Goal: Task Accomplishment & Management: Manage account settings

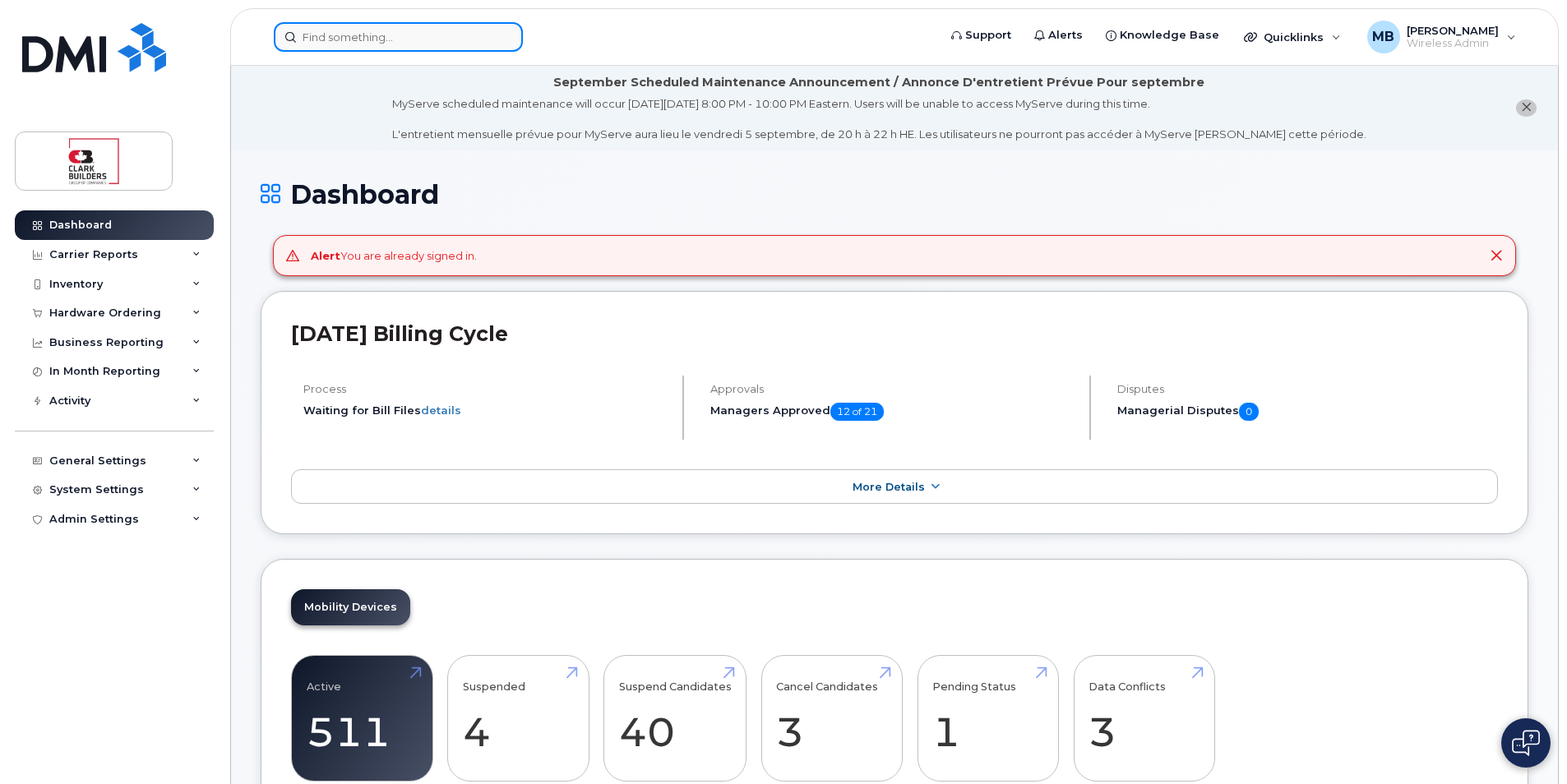
click at [358, 36] on input at bounding box center [398, 37] width 249 height 30
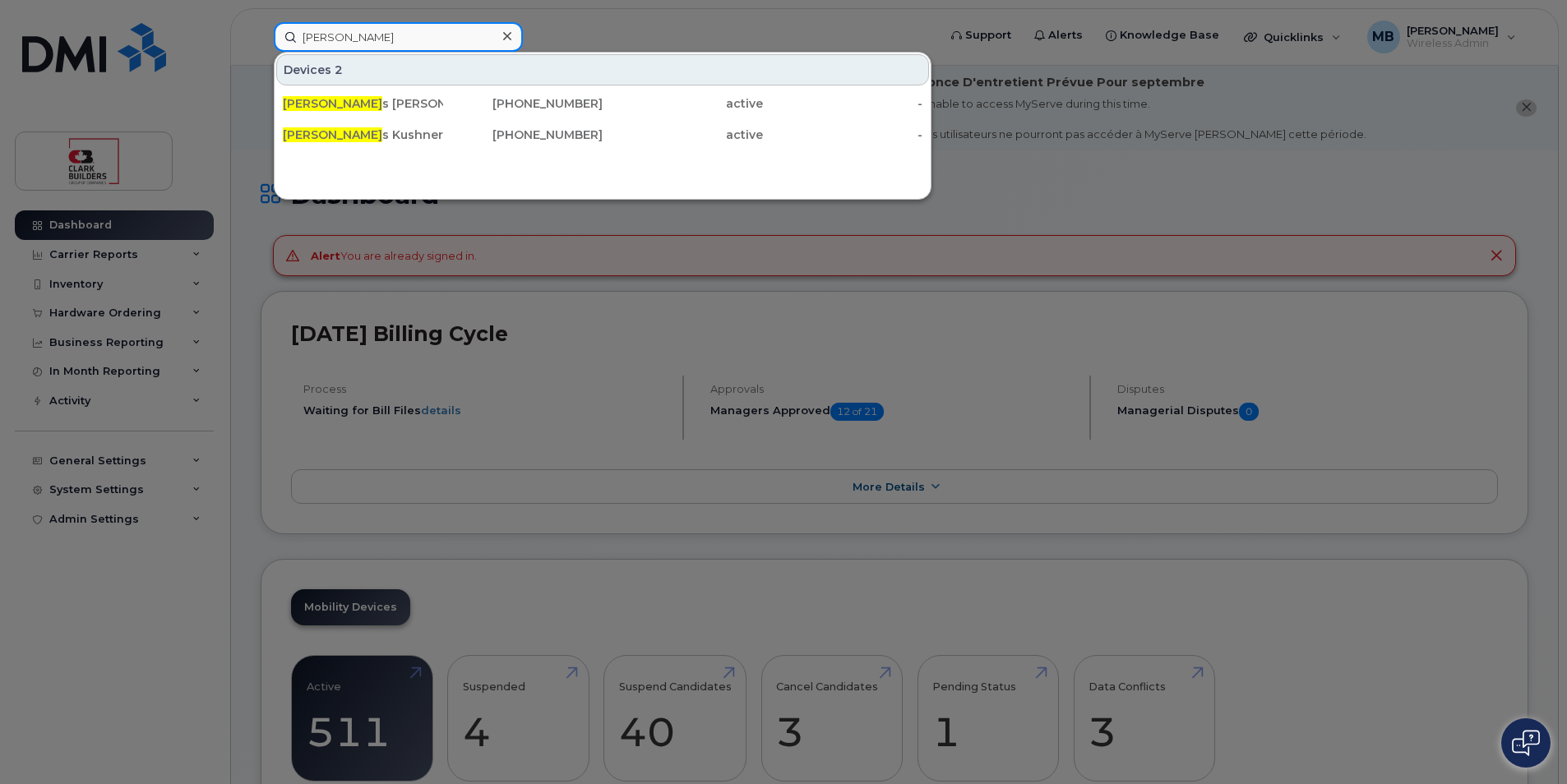
type input "curti"
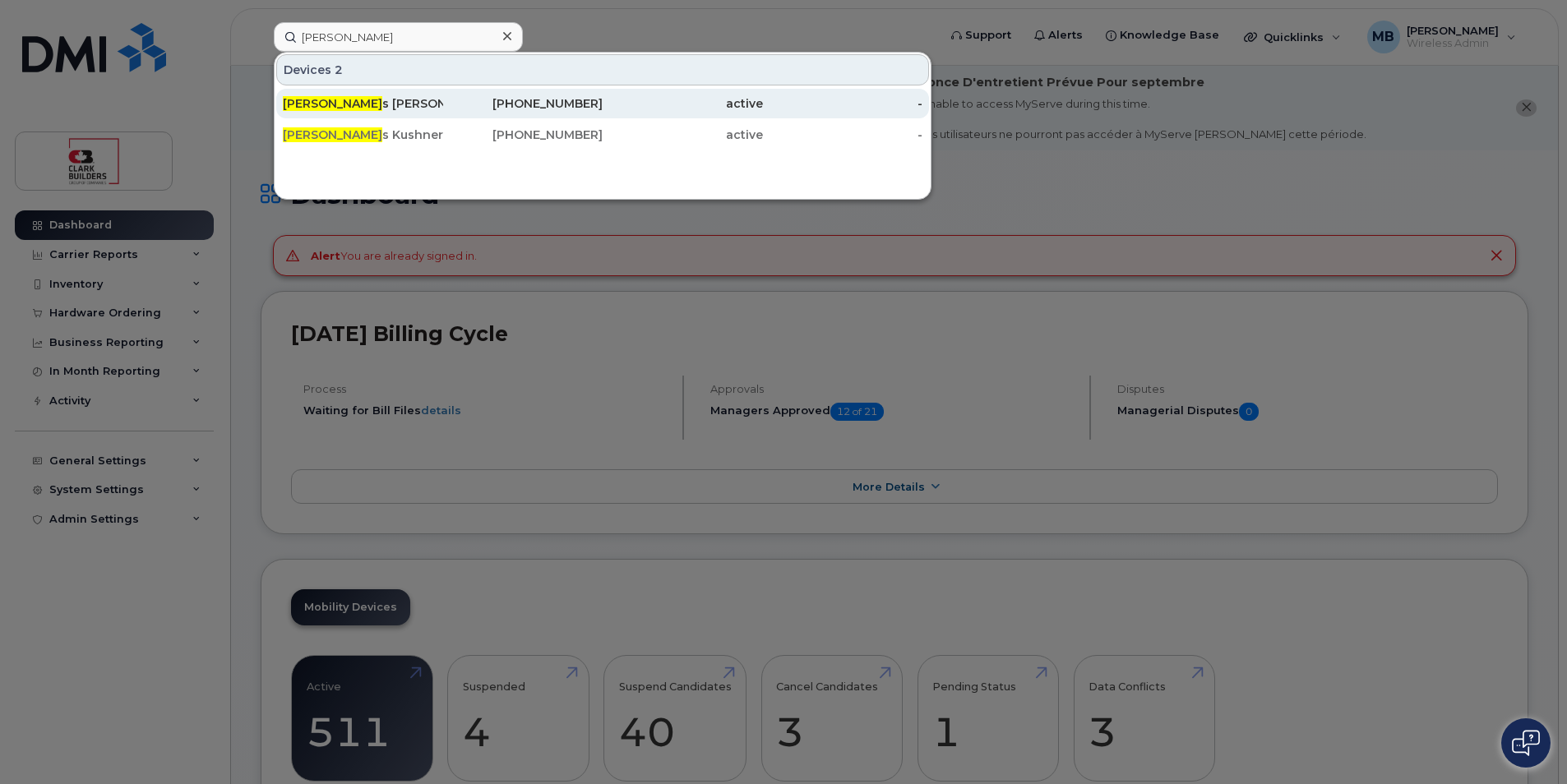
drag, startPoint x: 457, startPoint y: 110, endPoint x: 579, endPoint y: 111, distance: 122.0
click at [457, 110] on div "780-660-2409" at bounding box center [523, 104] width 160 height 16
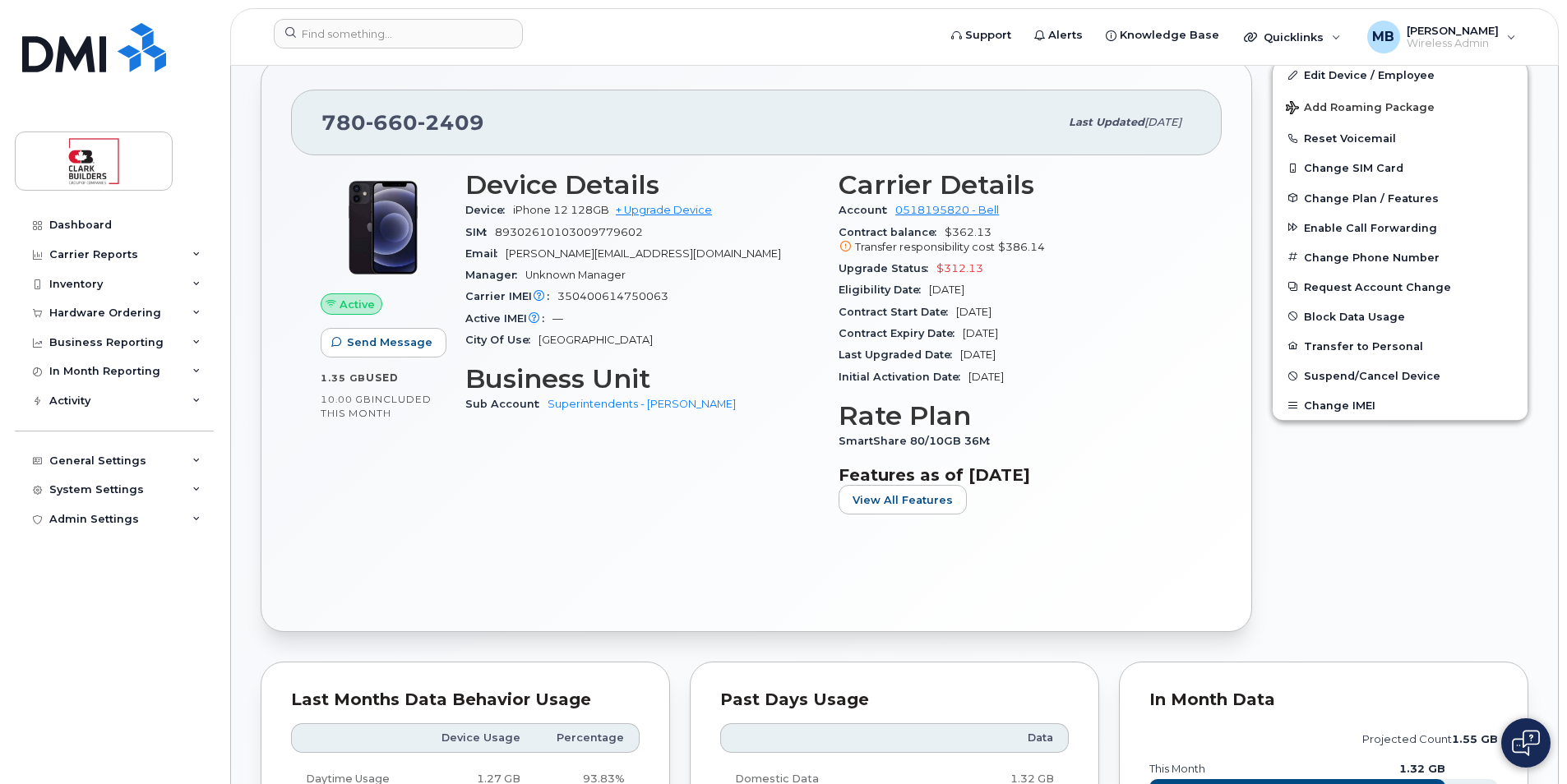
scroll to position [329, 0]
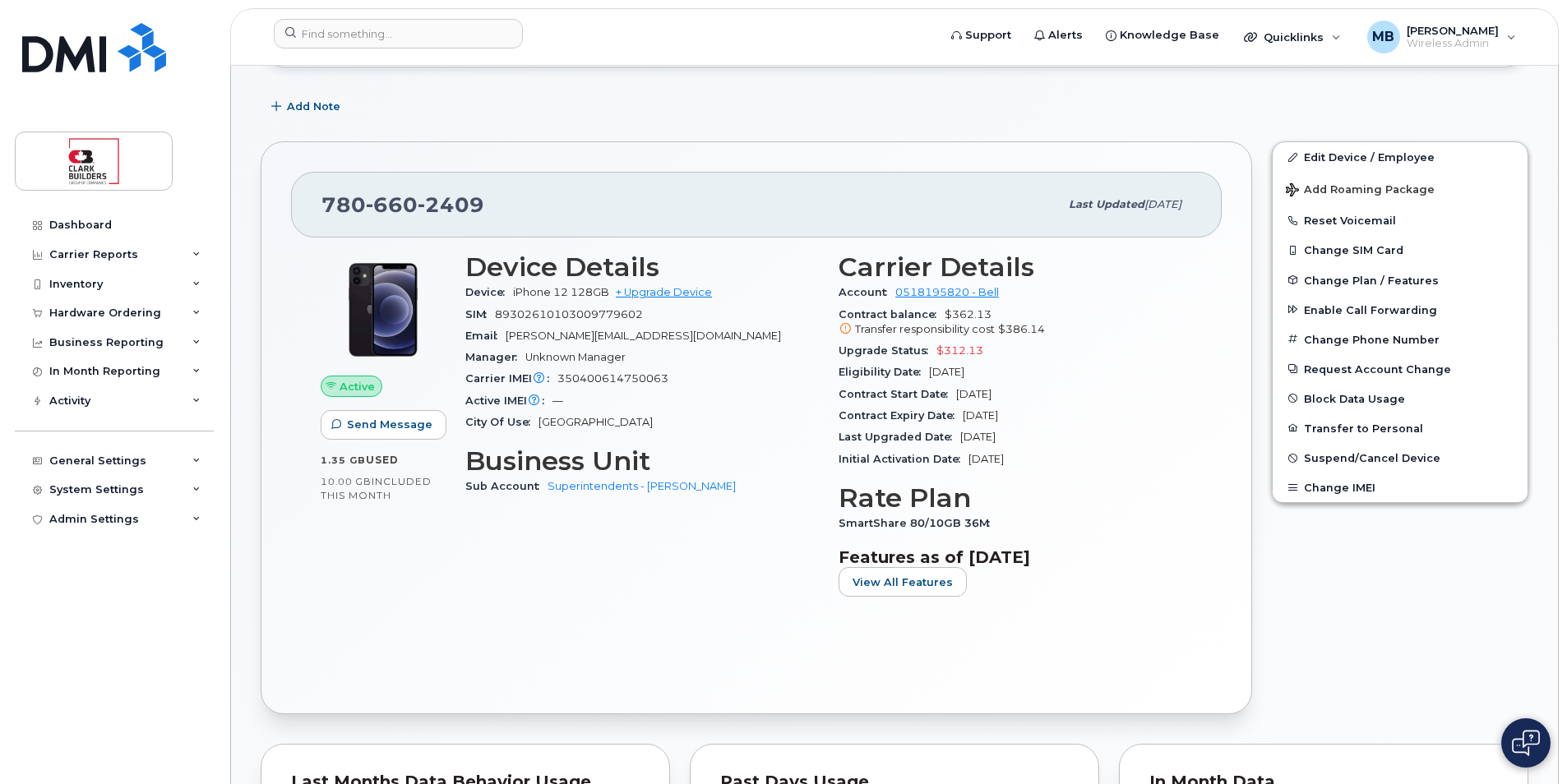
click at [887, 106] on div "Add Note" at bounding box center [893, 106] width 1267 height 30
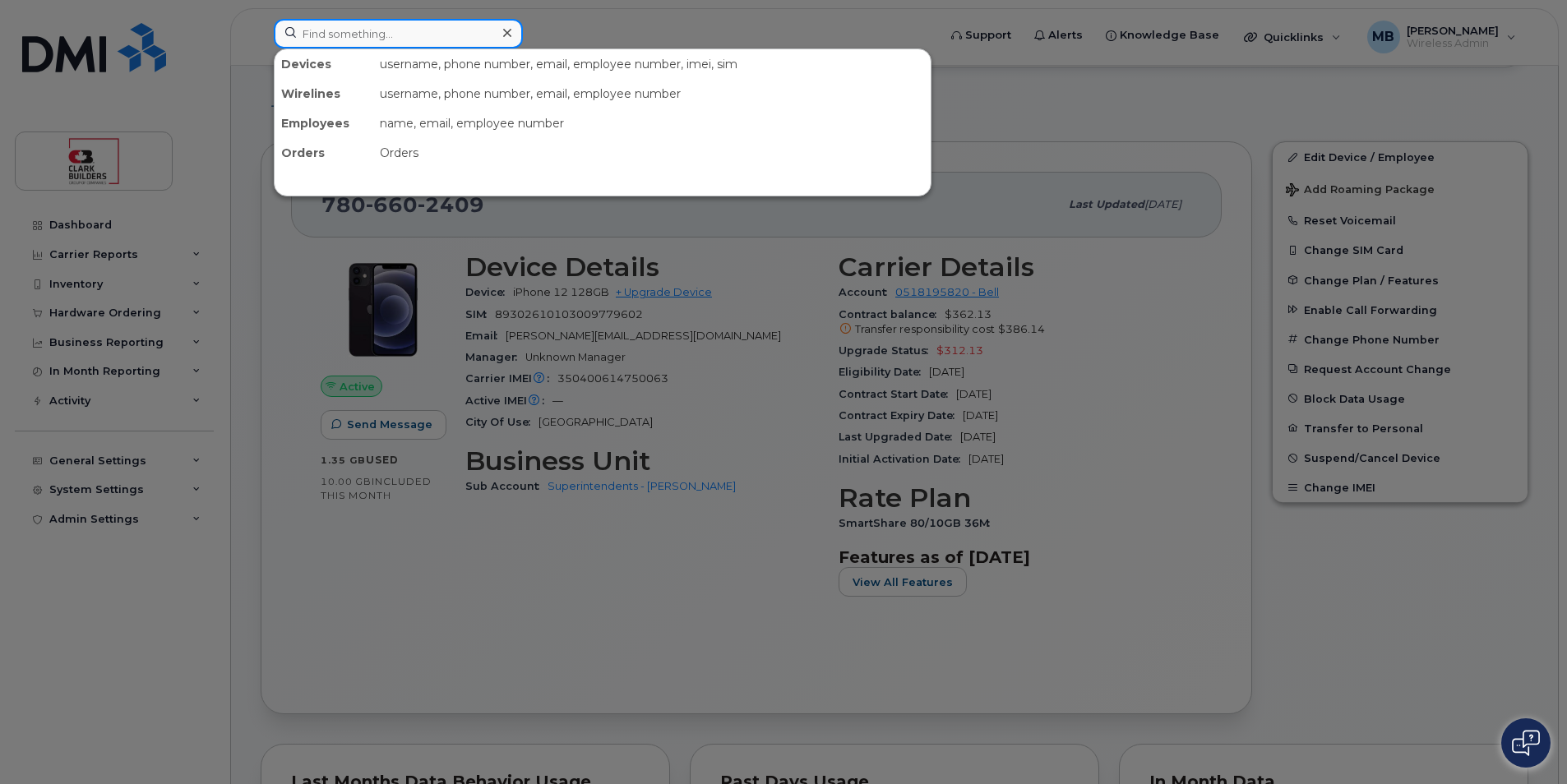
click at [387, 40] on input at bounding box center [398, 33] width 249 height 30
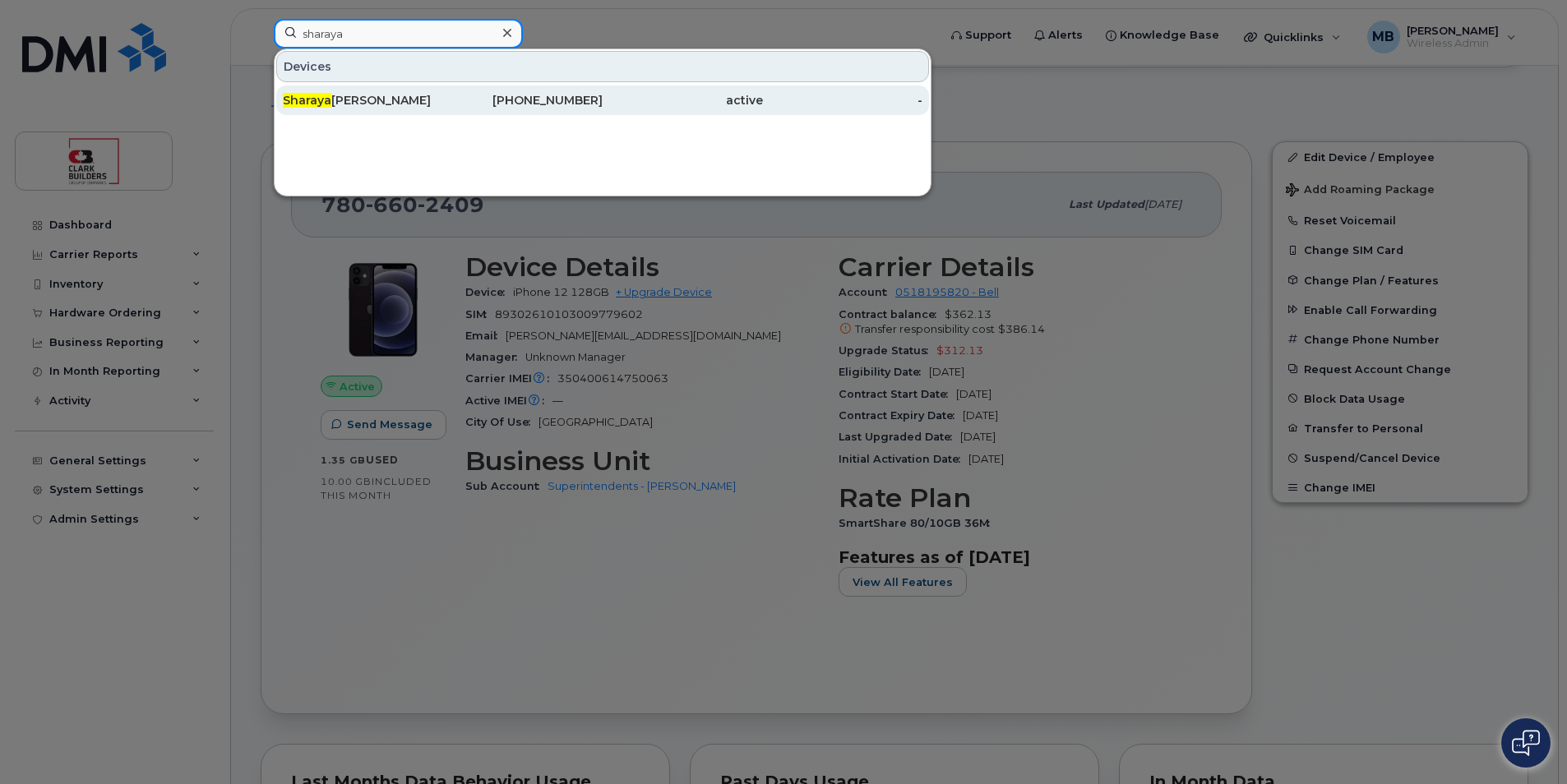
type input "sharaya"
click at [545, 93] on div "780-699-0033" at bounding box center [523, 100] width 160 height 16
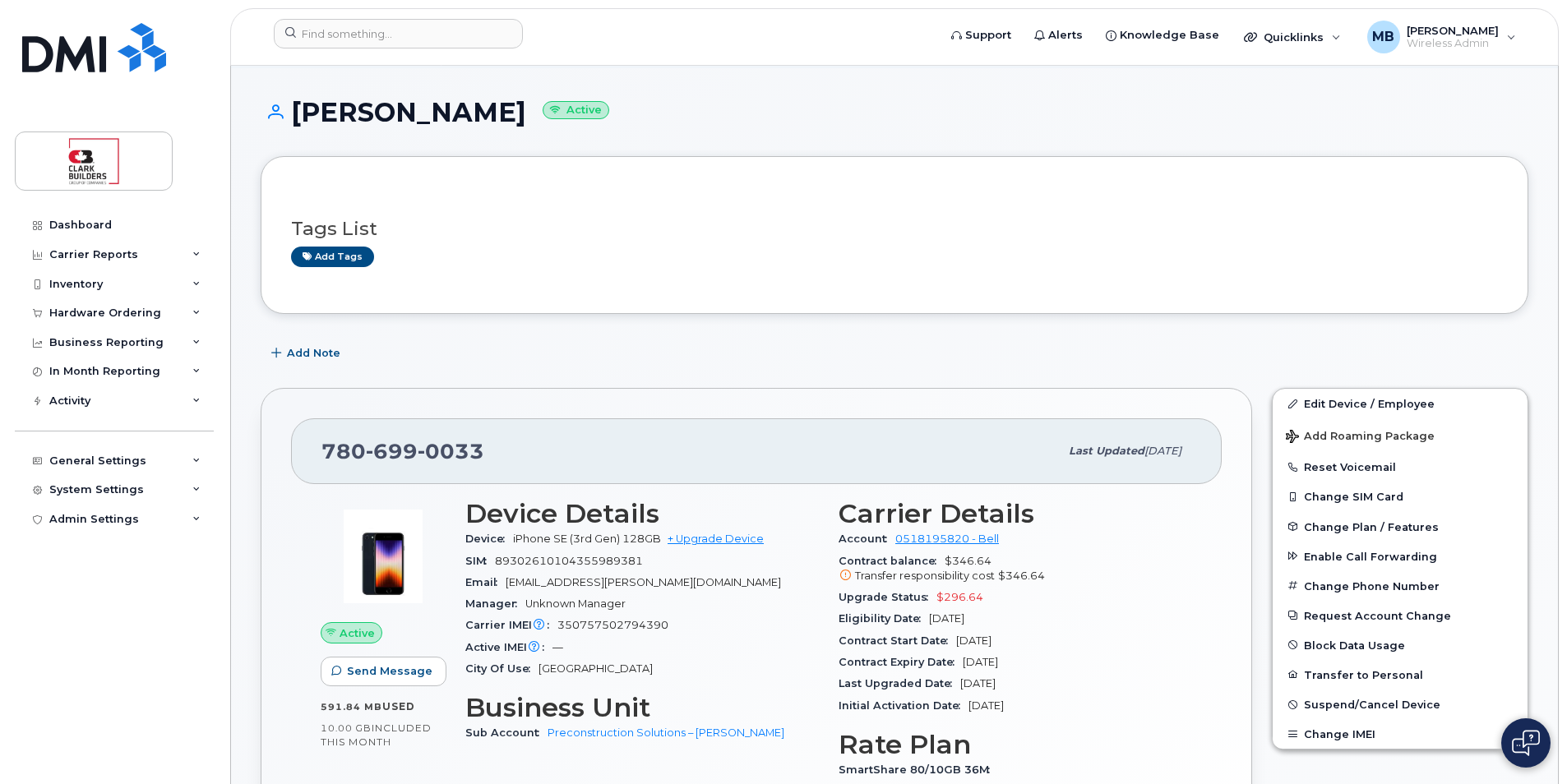
scroll to position [165, 0]
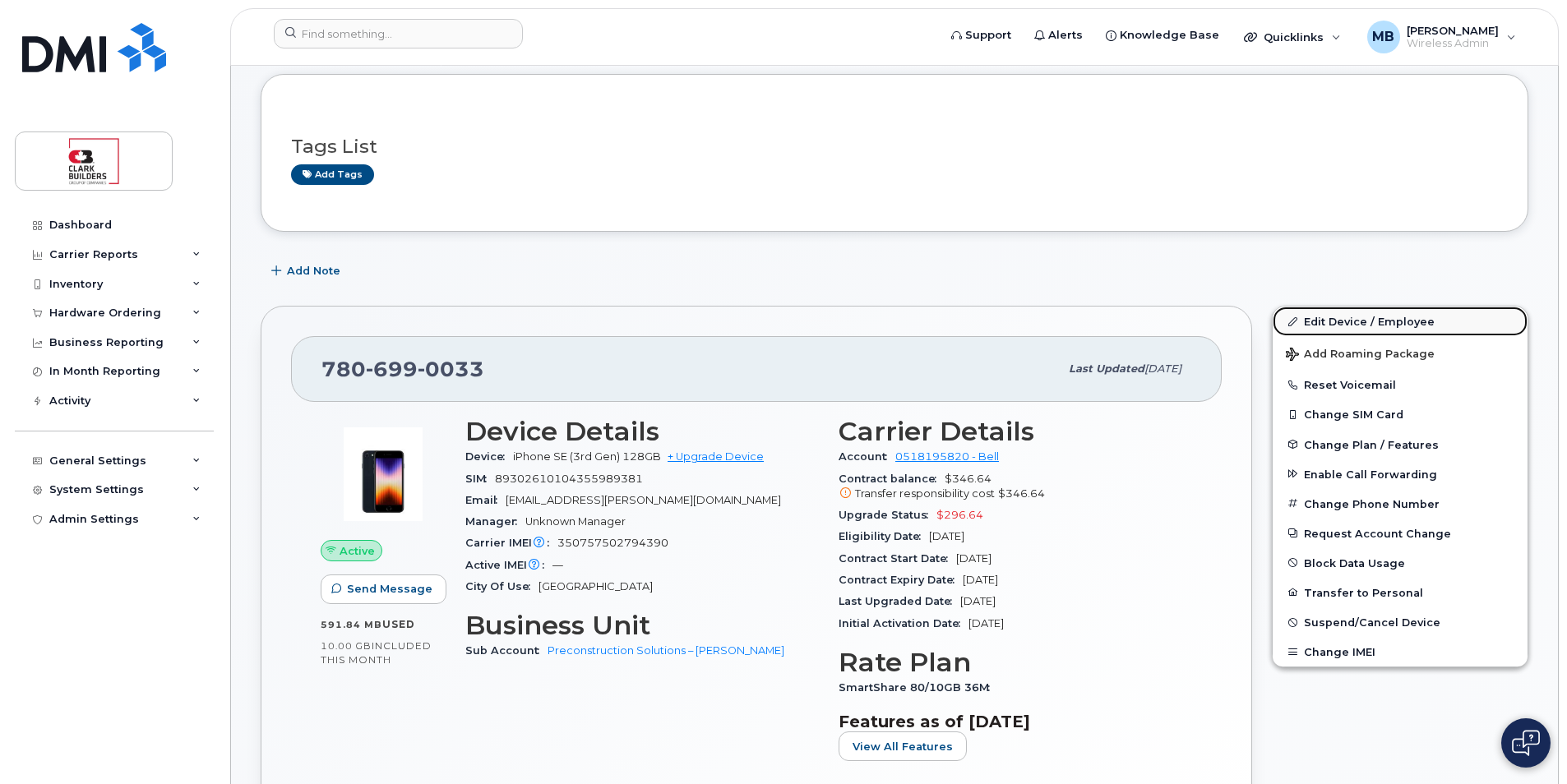
click at [1351, 321] on link "Edit Device / Employee" at bounding box center [1399, 320] width 255 height 30
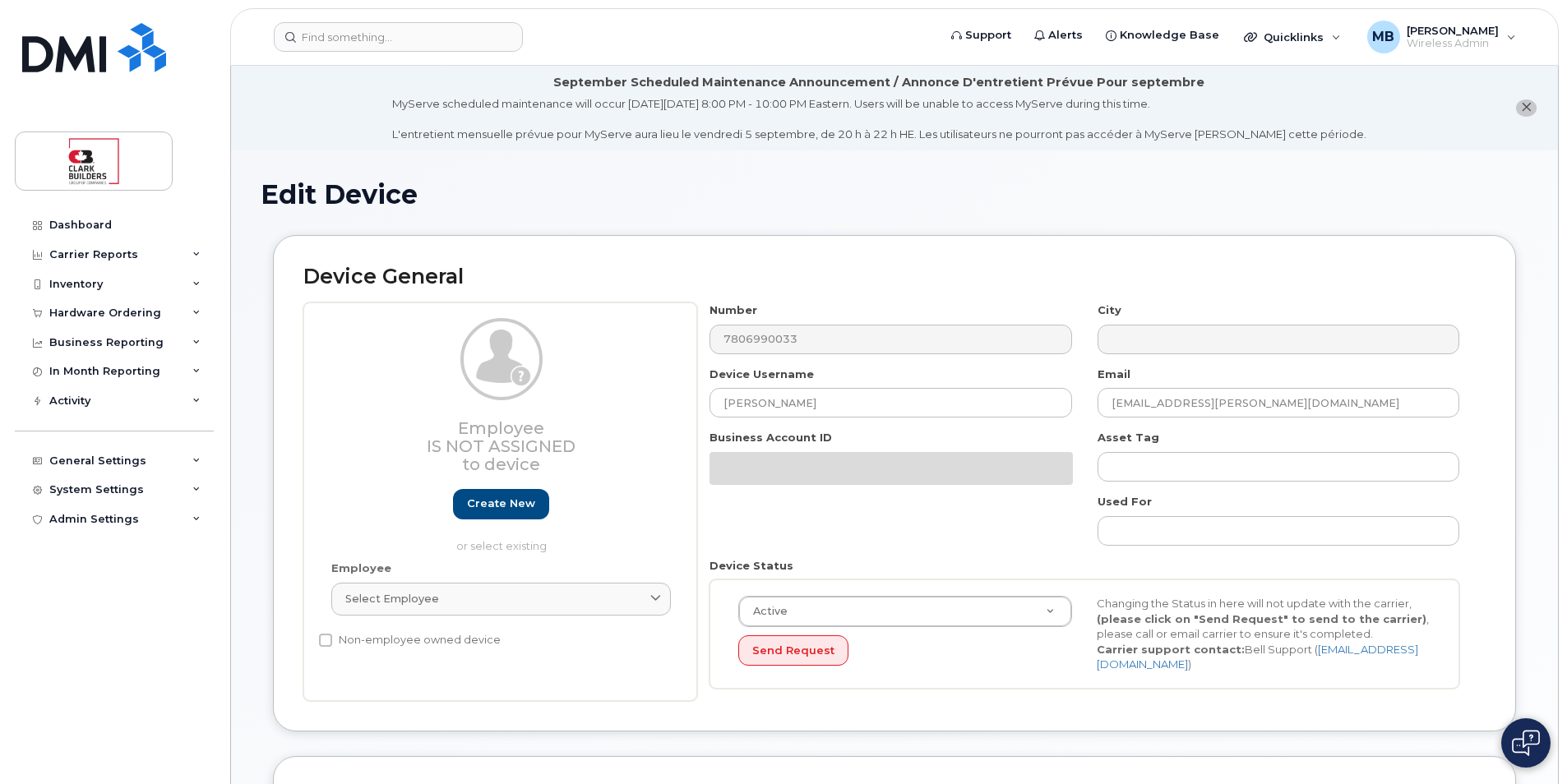
select select "33713597"
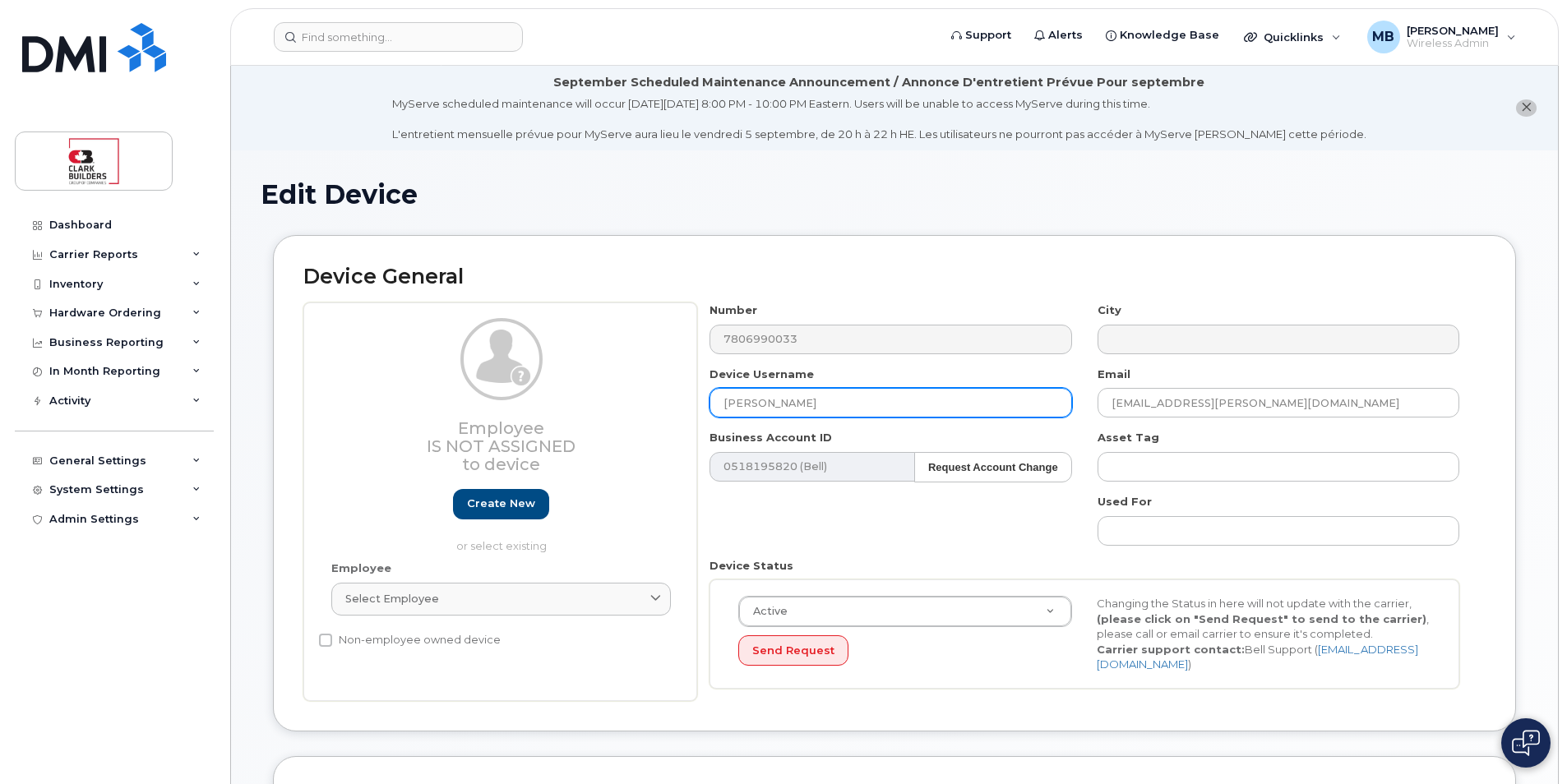
click at [855, 400] on input "[PERSON_NAME]" at bounding box center [891, 402] width 362 height 30
drag, startPoint x: 856, startPoint y: 400, endPoint x: 648, endPoint y: 400, distance: 208.0
click at [648, 400] on div "Employee Is not assigned to device Create new or select existing Employee Selec…" at bounding box center [894, 501] width 1182 height 399
type input "IT Spare EDM Stock"
drag, startPoint x: 1194, startPoint y: 403, endPoint x: 1046, endPoint y: 405, distance: 148.0
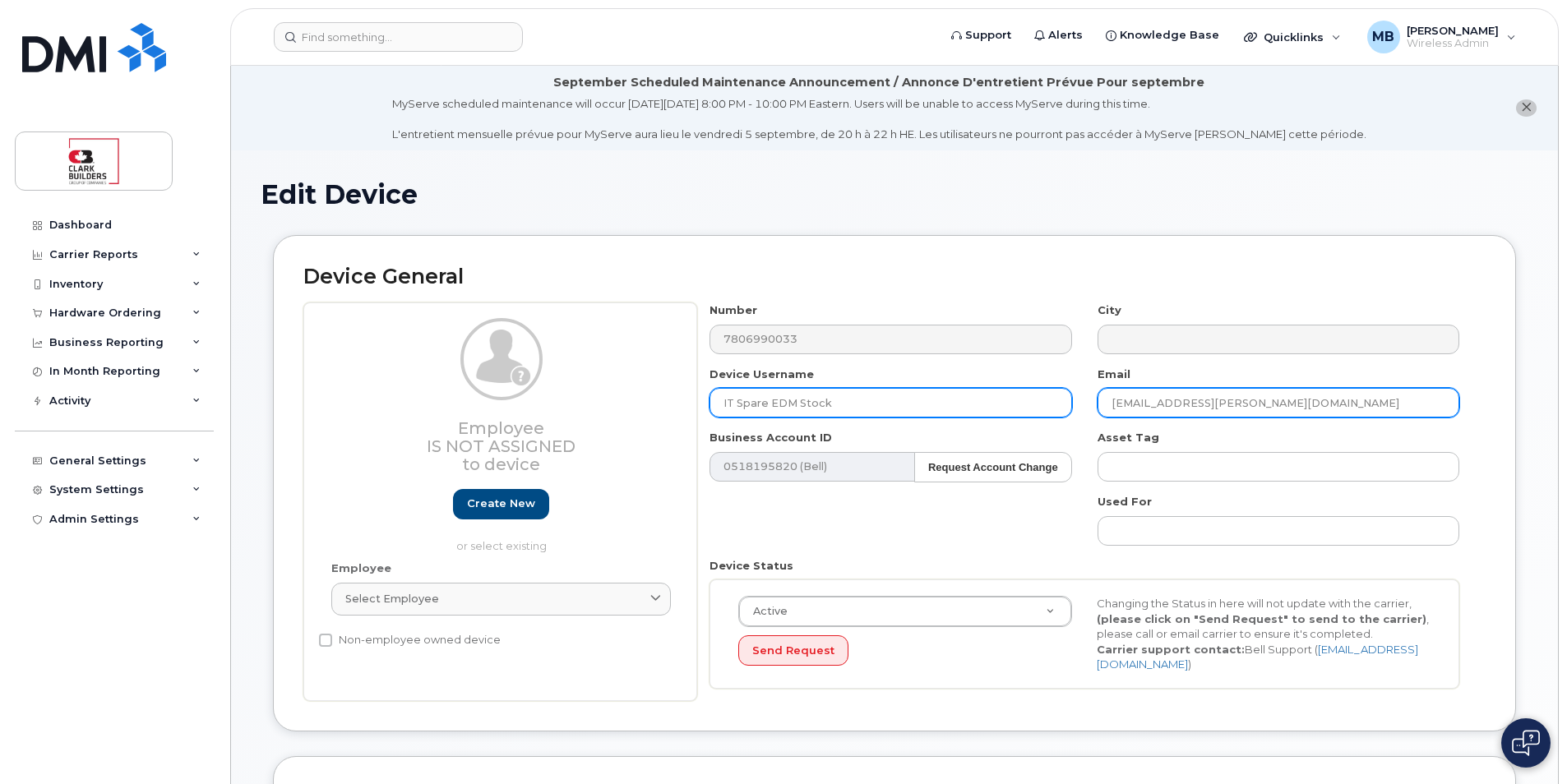
click at [1046, 405] on div "Number 7806990033 City Device Username IT Spare EDM Stock Email sharaya.amyotte…" at bounding box center [1084, 501] width 775 height 399
type input "[PERSON_NAME][EMAIL_ADDRESS][PERSON_NAME][DOMAIN_NAME]"
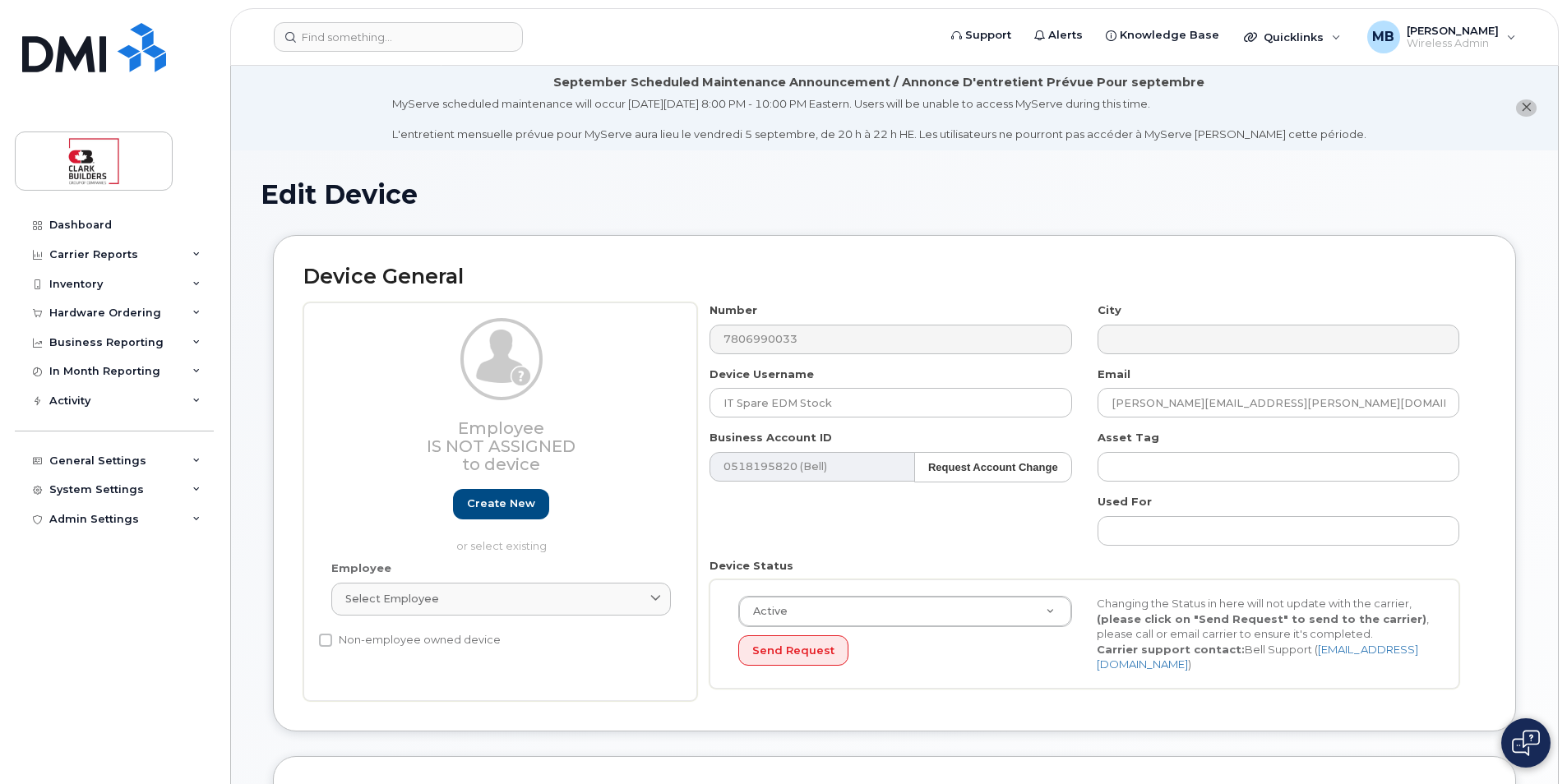
click at [940, 523] on div "Number 7806990033 City Device Username IT Spare EDM Stock Email matthew.buttrey…" at bounding box center [1084, 501] width 775 height 399
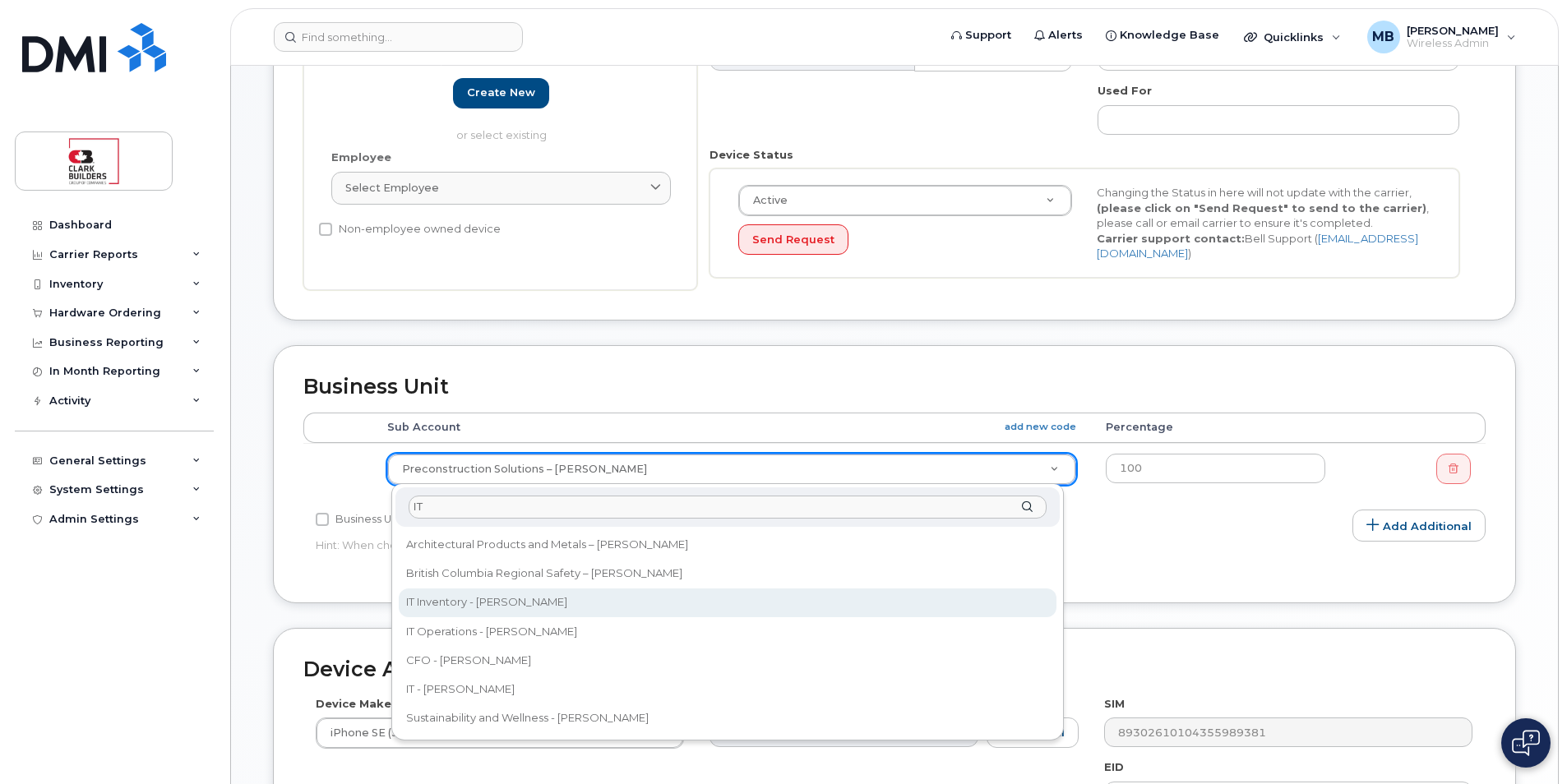
type input "IT"
select select "24207"
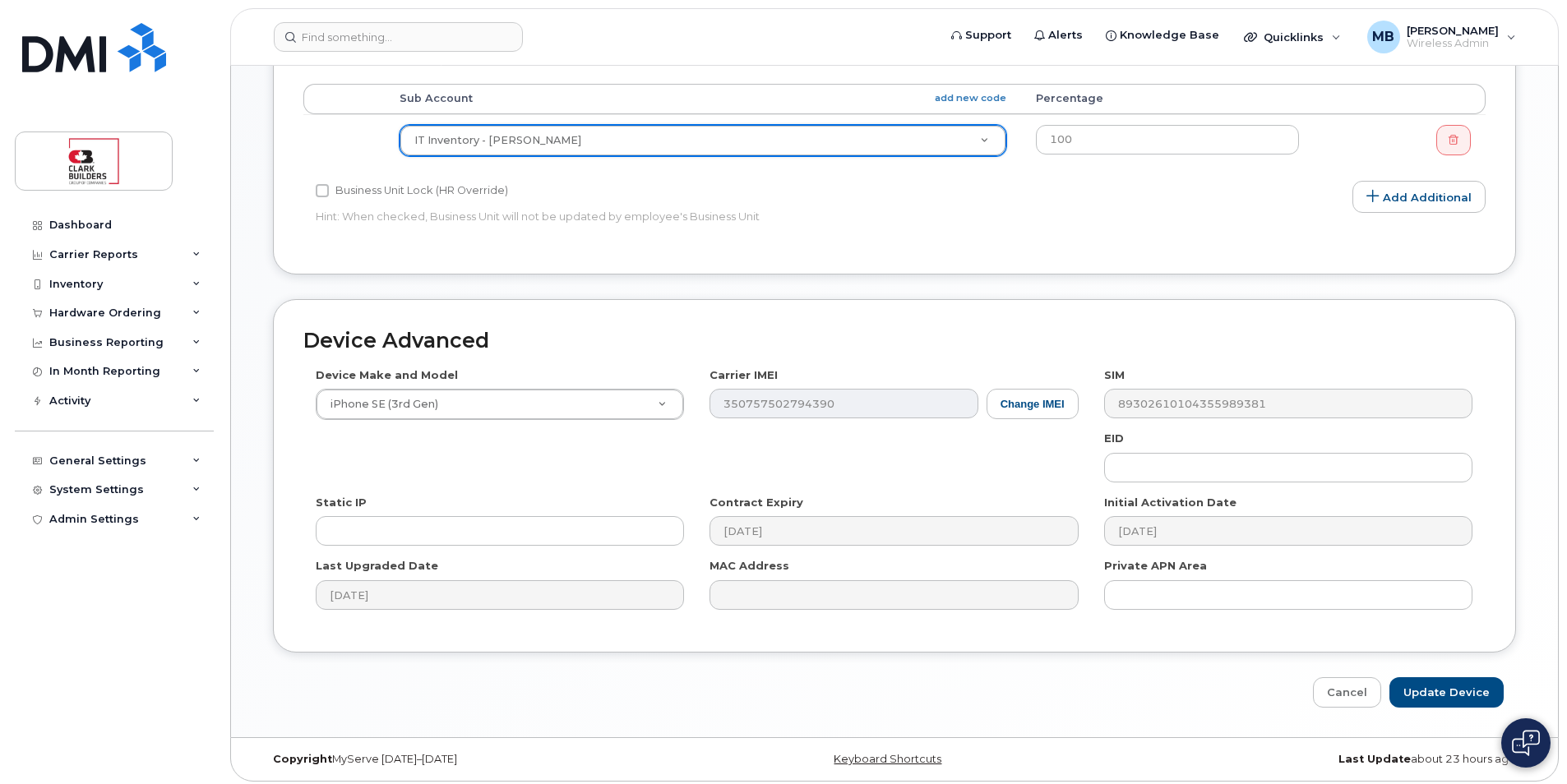
scroll to position [745, 0]
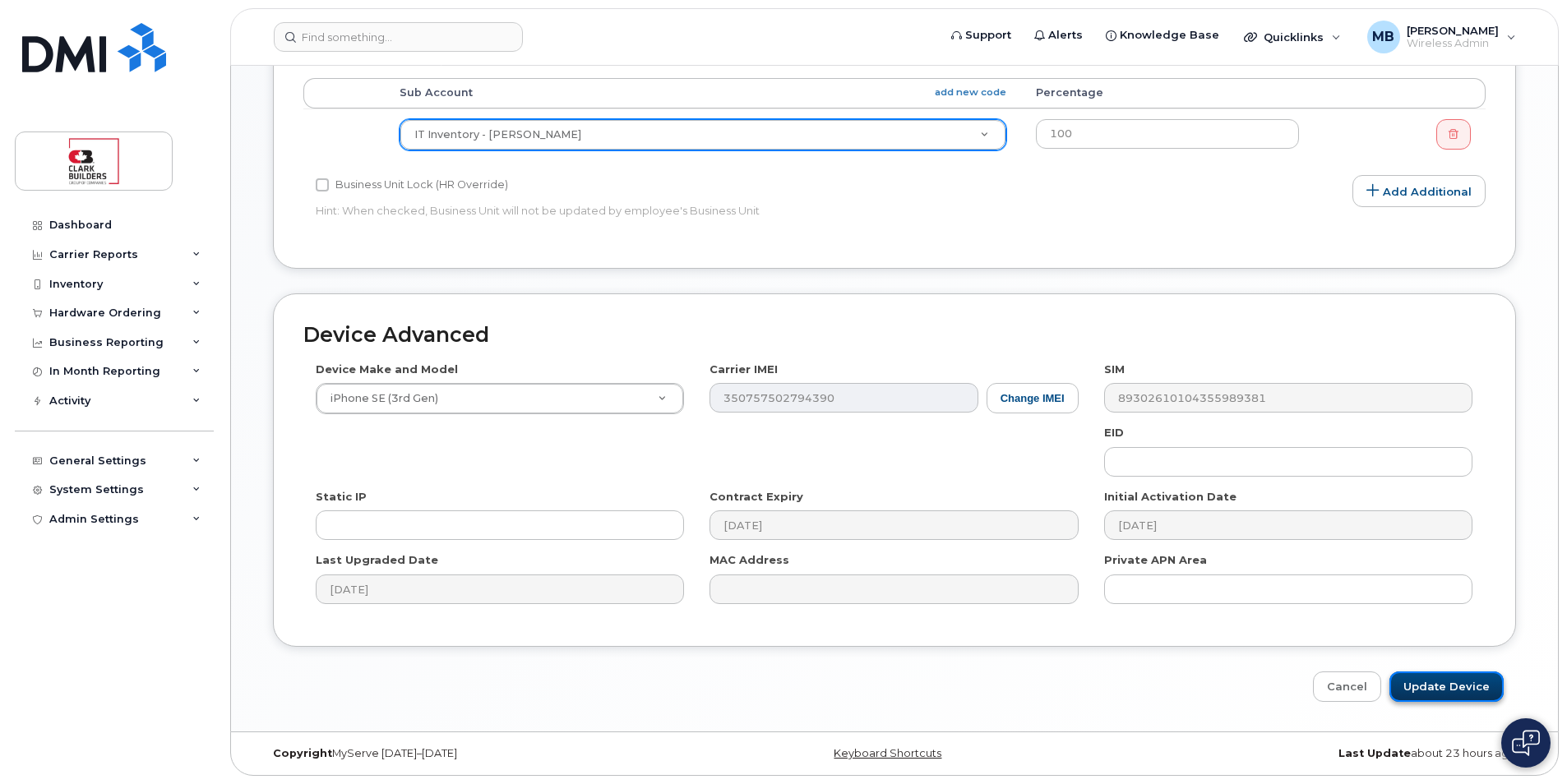
click at [1457, 681] on input "Update Device" at bounding box center [1445, 687] width 114 height 31
type input "Saving..."
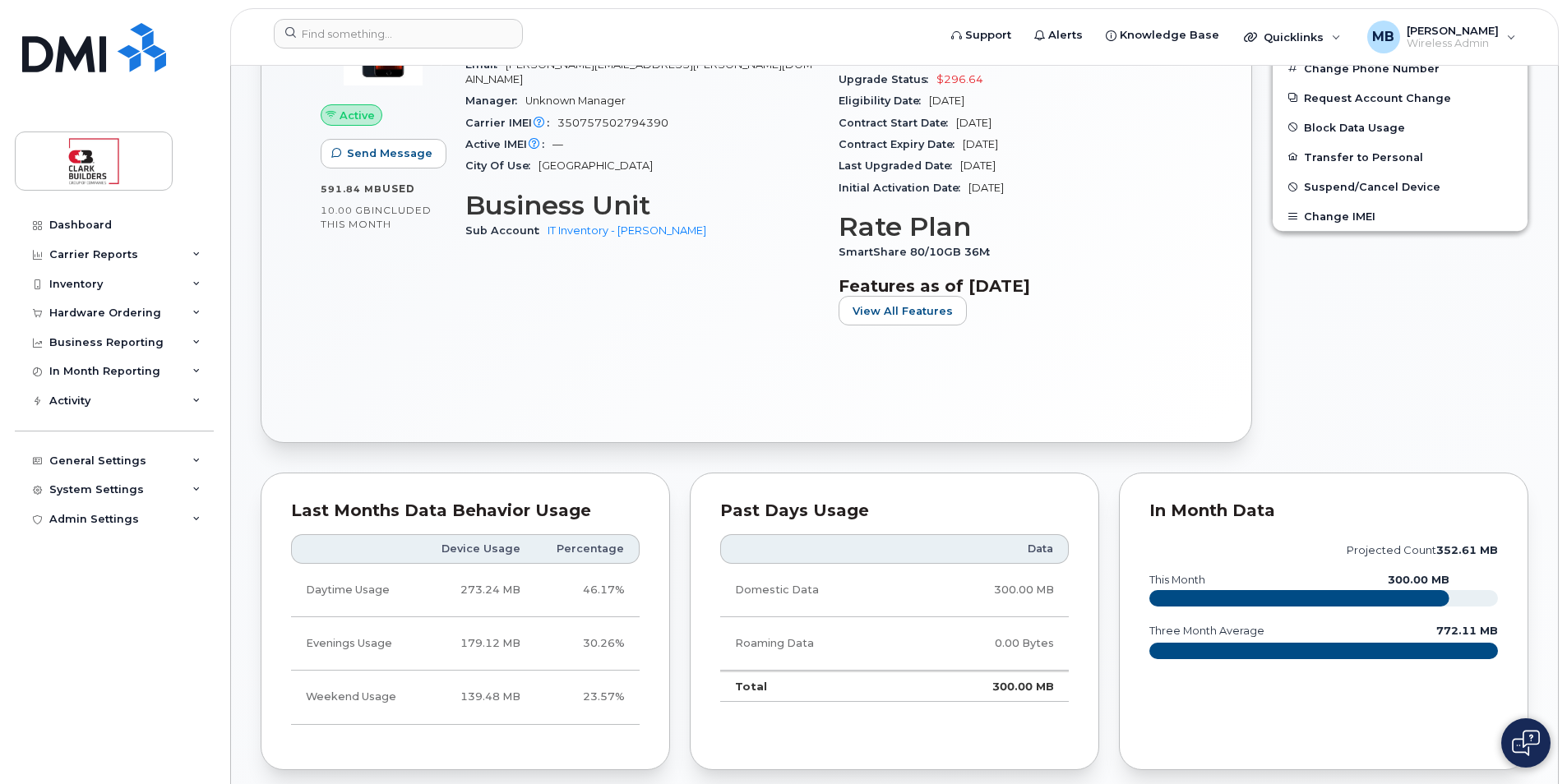
scroll to position [410, 0]
